Goal: Task Accomplishment & Management: Manage account settings

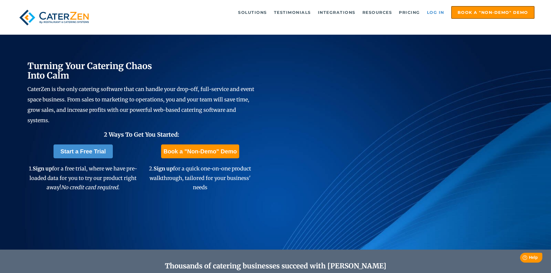
click at [439, 15] on link "Log in" at bounding box center [435, 13] width 23 height 12
click at [448, 14] on li "Book a "Non-Demo" Demo" at bounding box center [491, 12] width 86 height 13
click at [443, 12] on link "Log in" at bounding box center [435, 13] width 23 height 12
